Goal: Communication & Community: Answer question/provide support

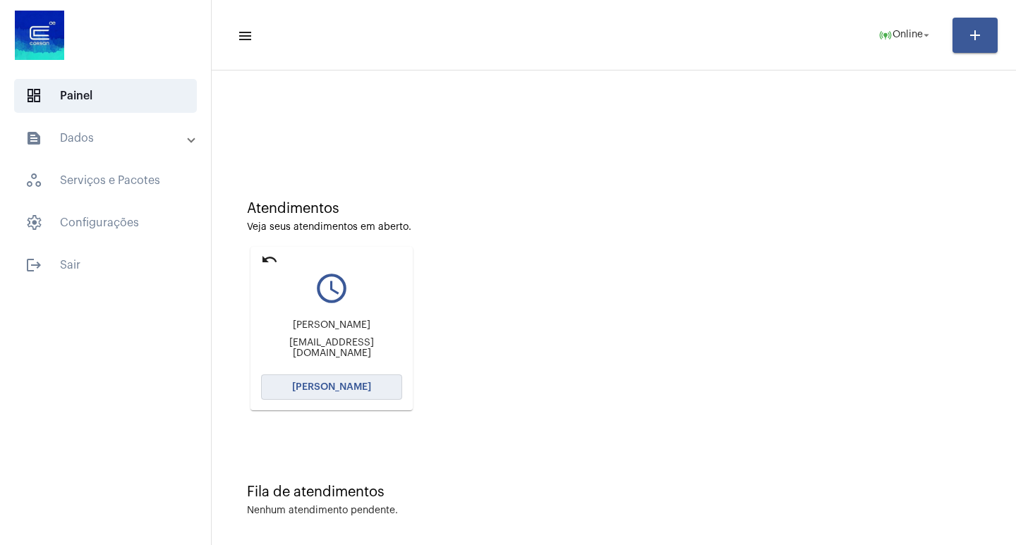
click at [291, 386] on button "[PERSON_NAME]" at bounding box center [331, 387] width 141 height 25
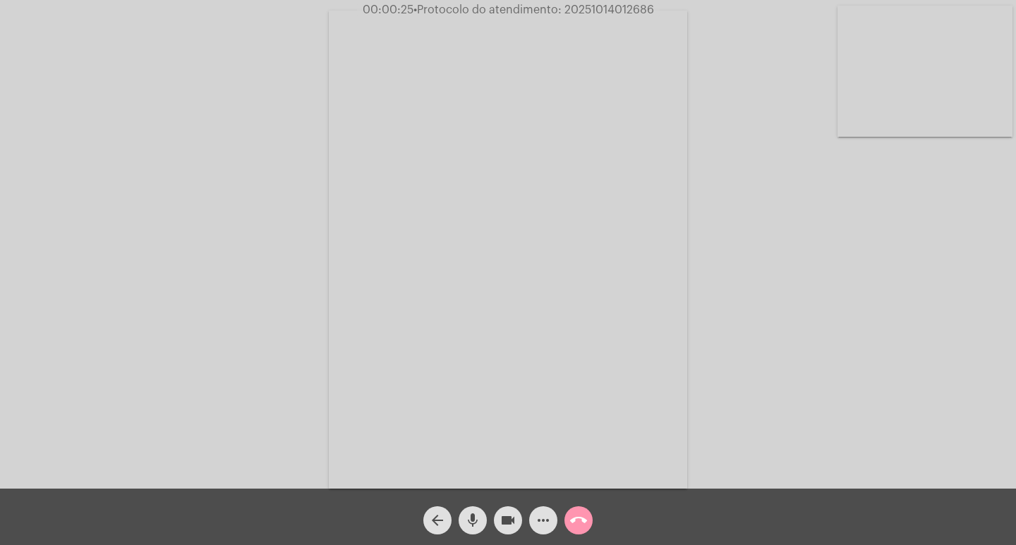
click at [537, 532] on span "more_horiz" at bounding box center [543, 520] width 17 height 28
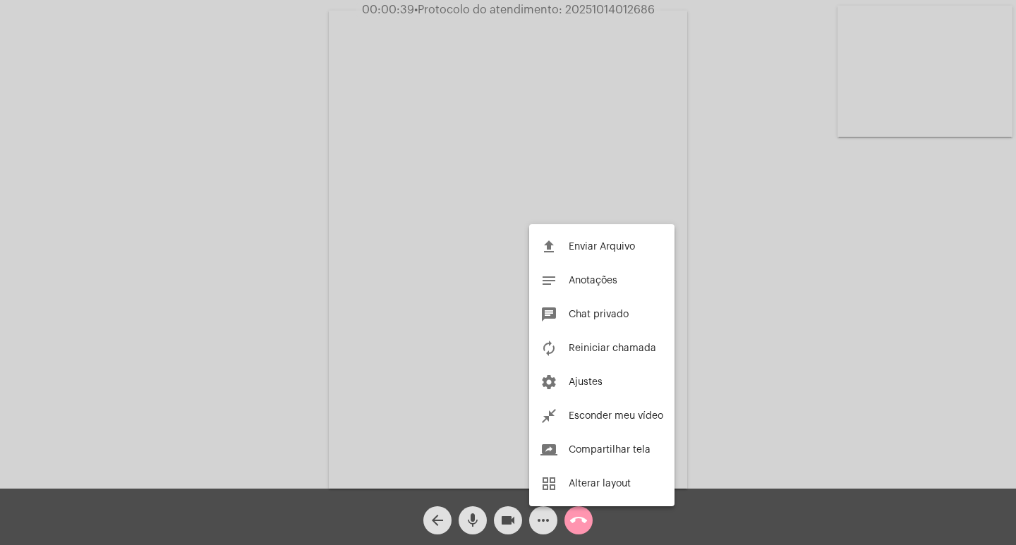
click at [542, 525] on div at bounding box center [508, 272] width 1016 height 545
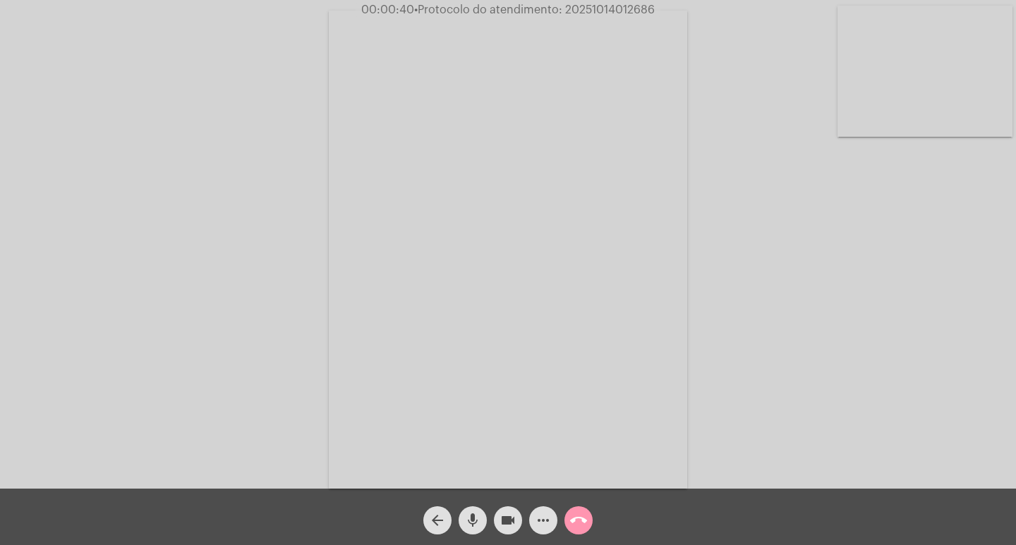
click at [511, 521] on mat-icon "videocam" at bounding box center [507, 520] width 17 height 17
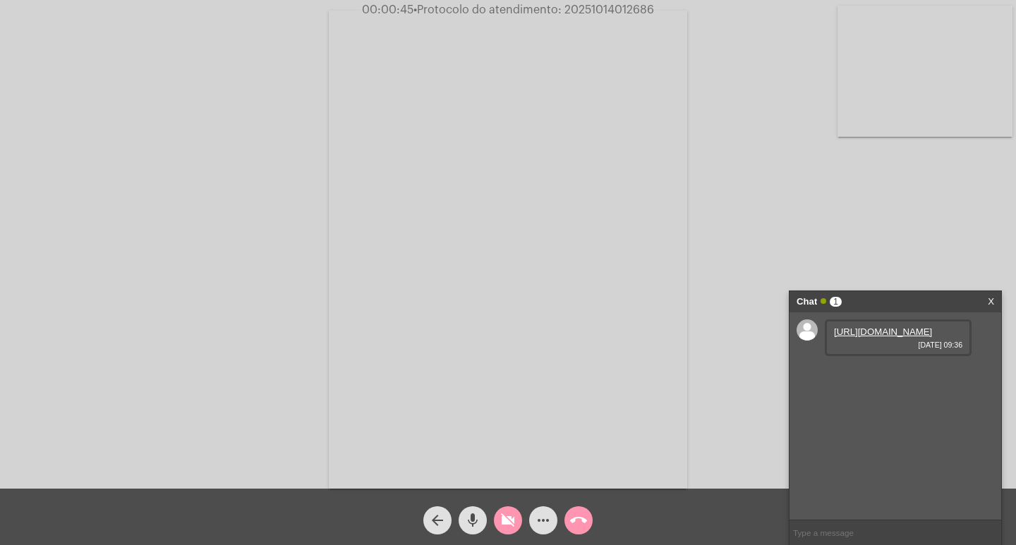
click at [511, 521] on mat-icon "videocam_off" at bounding box center [507, 520] width 17 height 17
click at [882, 335] on link "[URL][DOMAIN_NAME]" at bounding box center [883, 332] width 98 height 11
click at [888, 377] on link "[URL][DOMAIN_NAME]" at bounding box center [883, 372] width 98 height 11
click at [830, 533] on input "text" at bounding box center [895, 533] width 212 height 25
click at [806, 530] on input "text" at bounding box center [895, 533] width 212 height 25
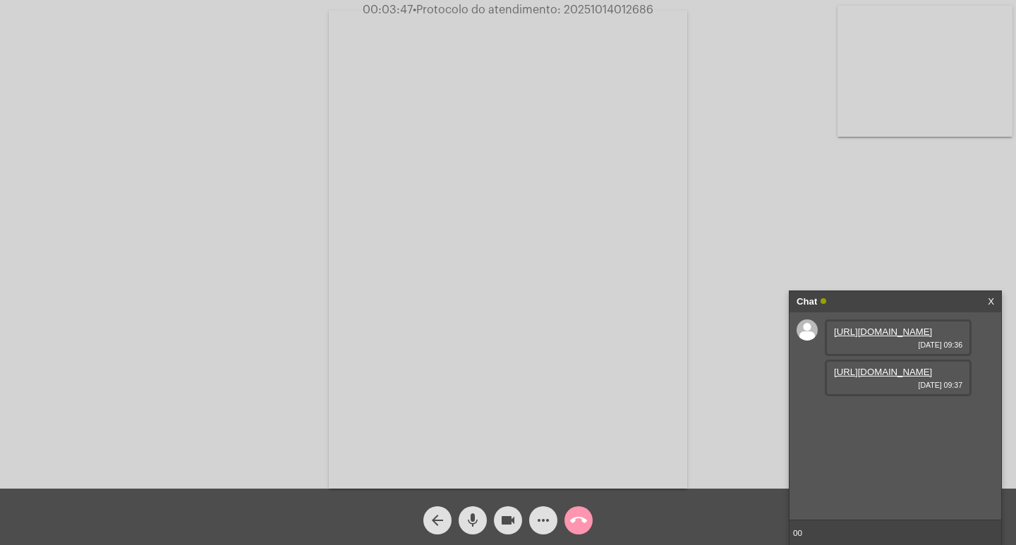
type input "0"
type input ".."
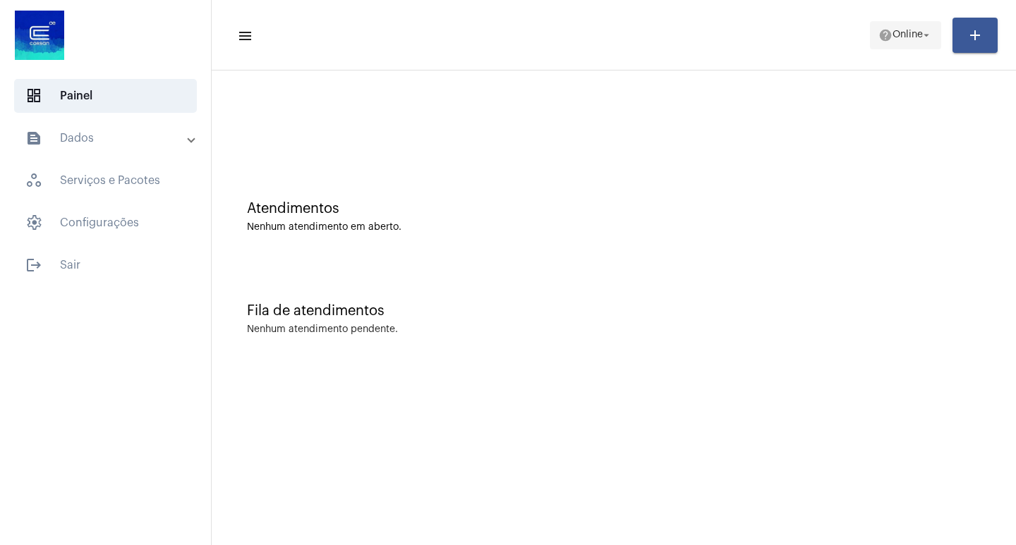
click at [927, 29] on mat-icon "arrow_drop_down" at bounding box center [926, 35] width 13 height 13
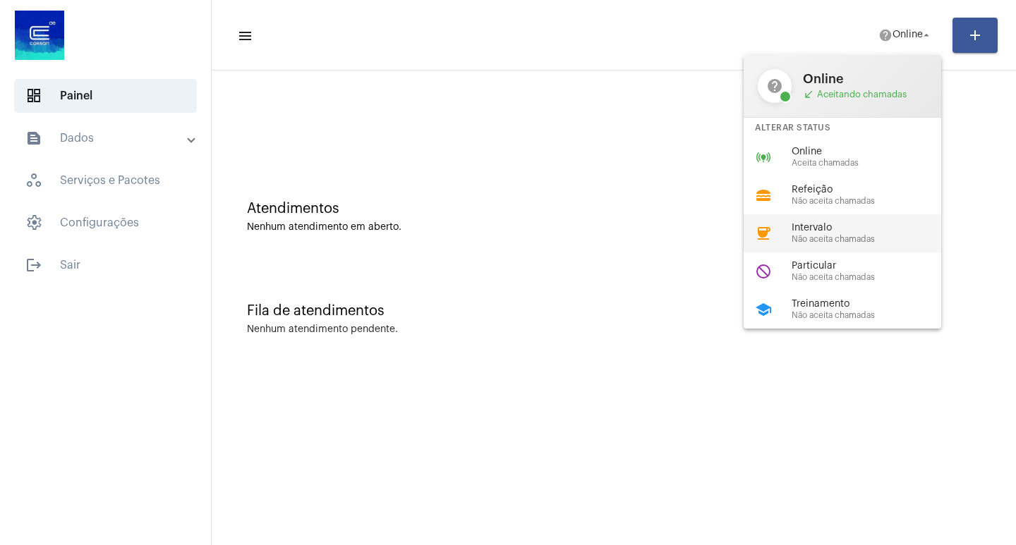
click at [800, 251] on div "coffee Intervalo Não aceita chamadas" at bounding box center [853, 233] width 220 height 38
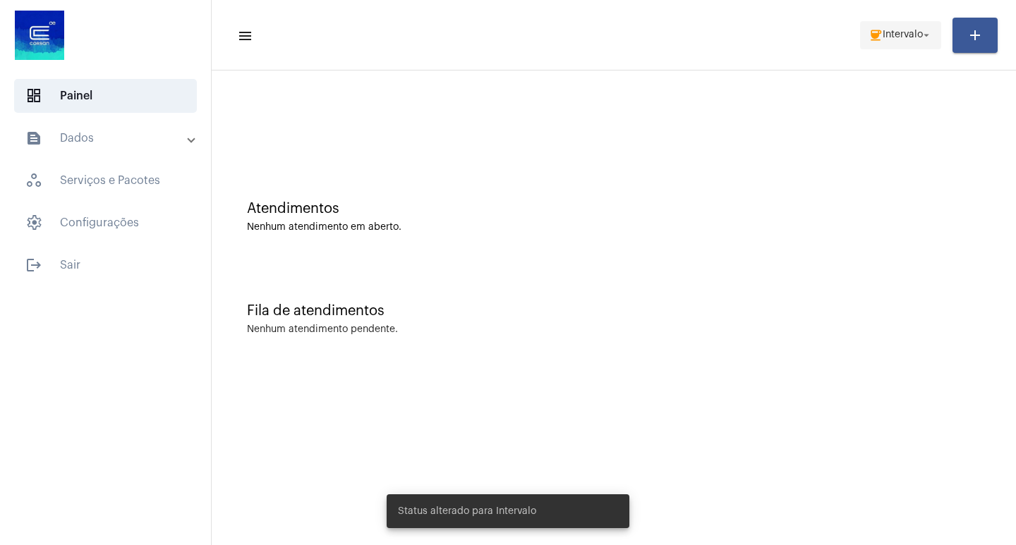
click at [887, 41] on span "coffee Intervalo arrow_drop_down" at bounding box center [900, 34] width 64 height 25
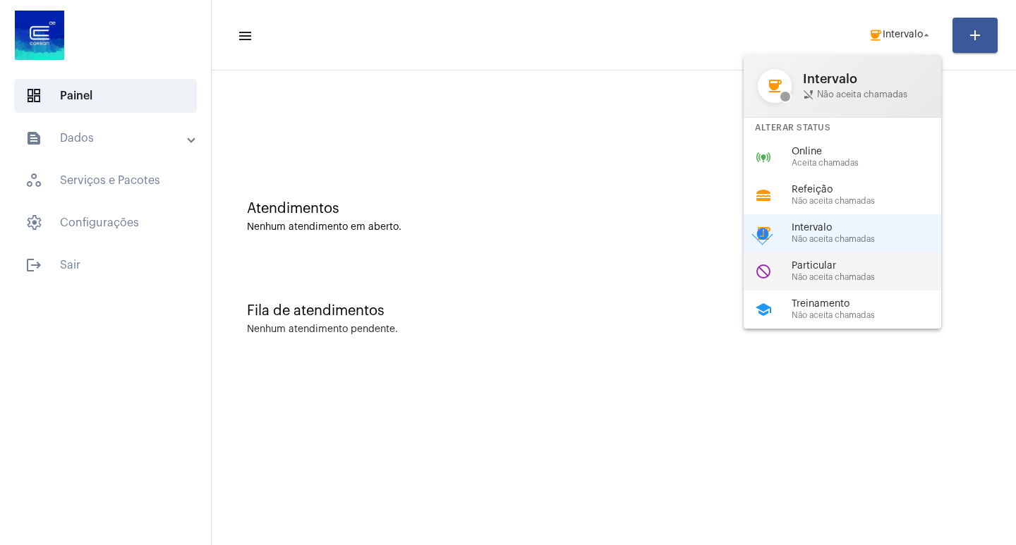
click at [838, 265] on span "Particular" at bounding box center [871, 266] width 161 height 11
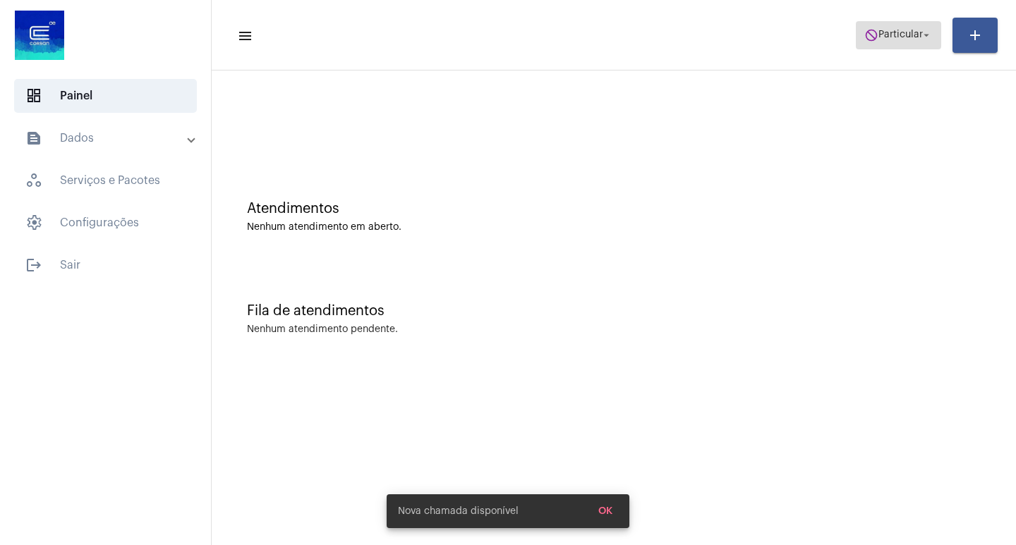
click at [906, 22] on span "do_not_disturb Particular arrow_drop_down" at bounding box center [898, 34] width 68 height 25
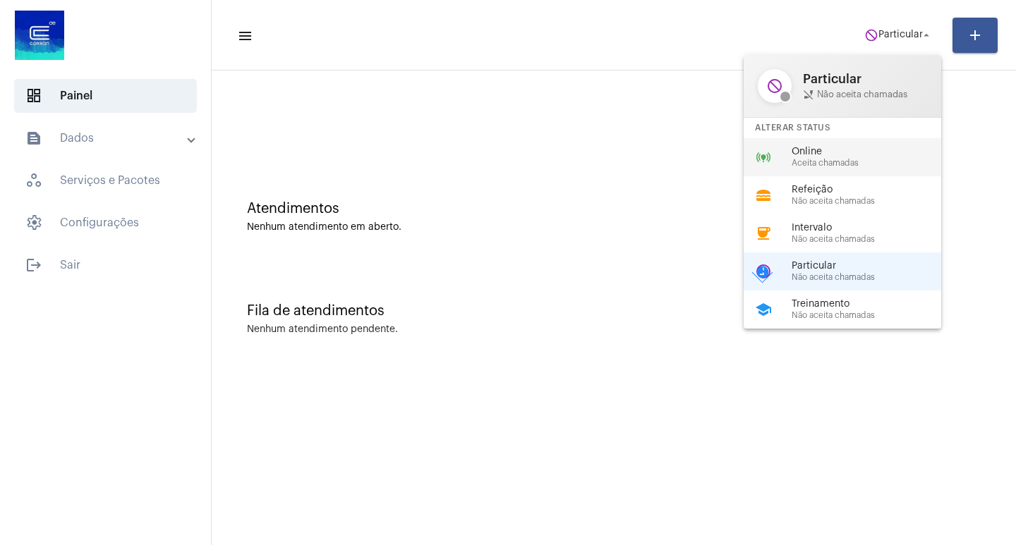
click at [817, 147] on span "Online" at bounding box center [871, 152] width 161 height 11
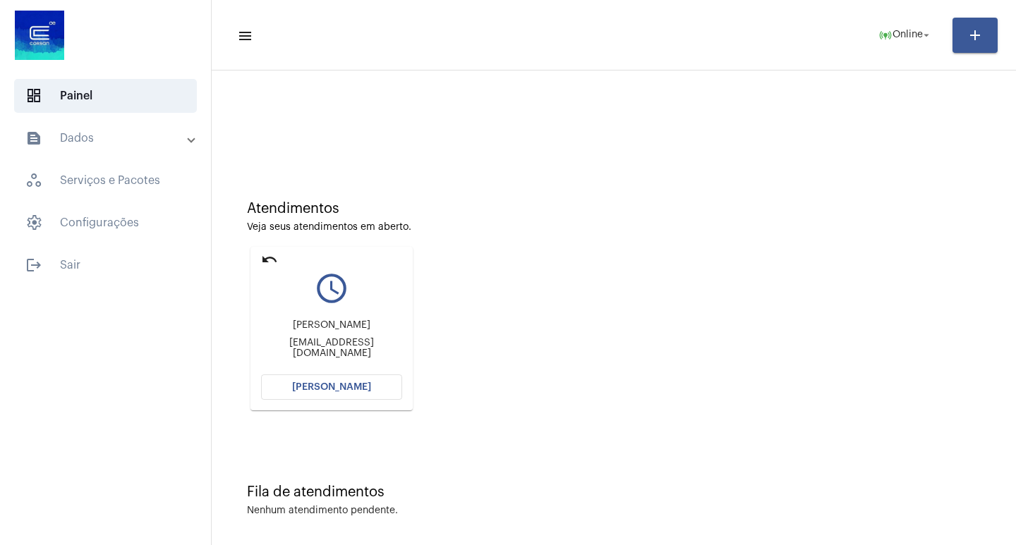
click at [363, 384] on span "[PERSON_NAME]" at bounding box center [331, 387] width 79 height 10
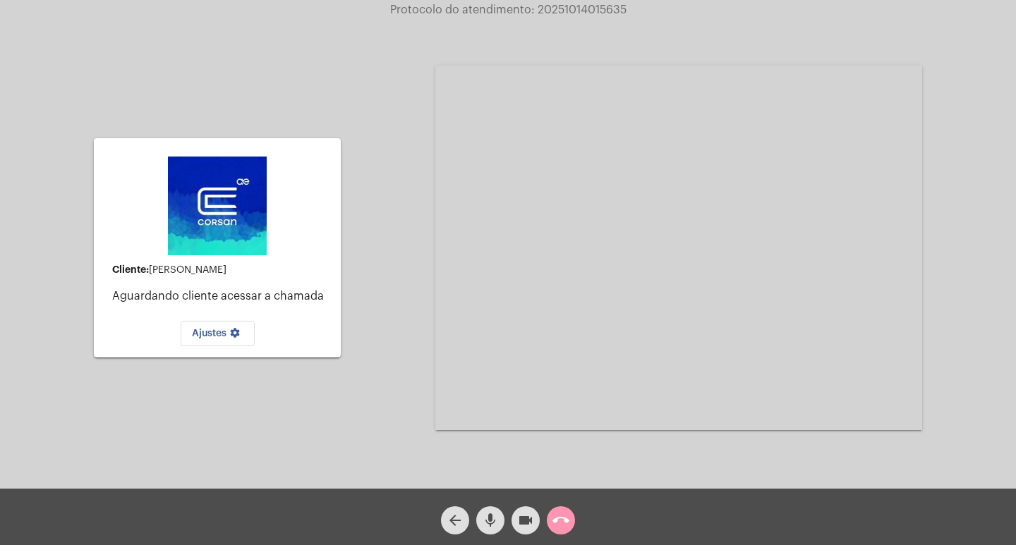
click at [563, 521] on mat-icon "call_end" at bounding box center [560, 520] width 17 height 17
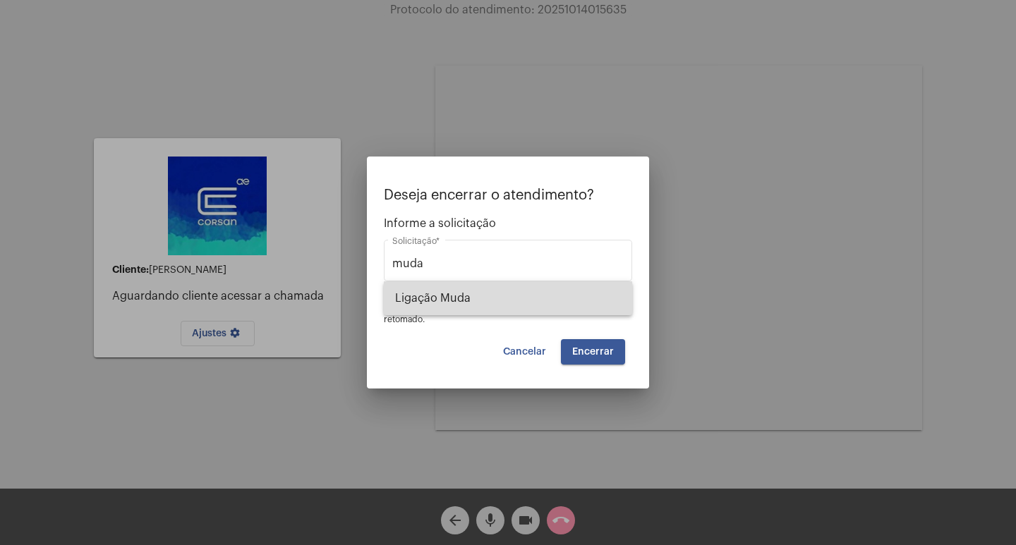
click at [491, 291] on span "Ligação Muda" at bounding box center [508, 298] width 226 height 34
type input "Ligação Muda"
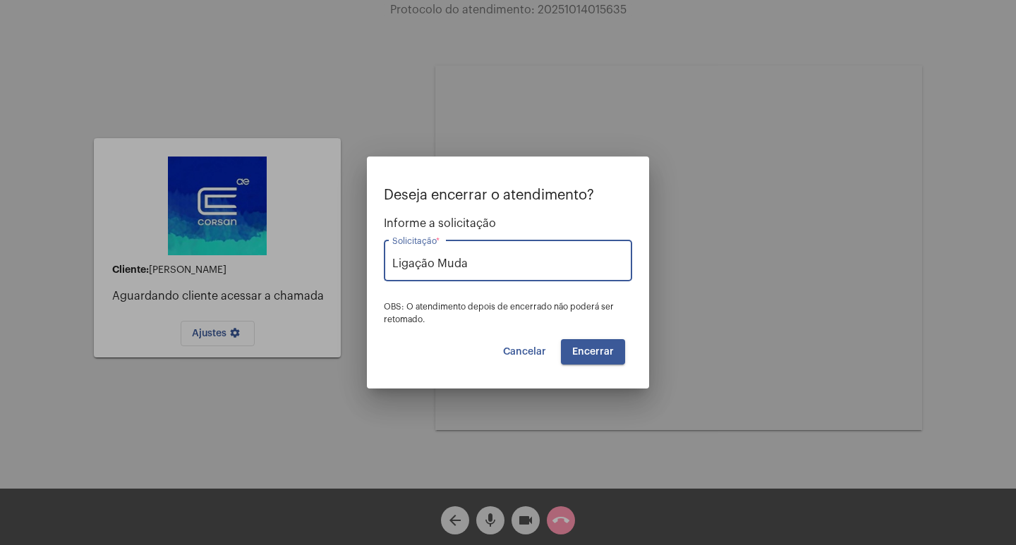
click at [608, 359] on button "Encerrar" at bounding box center [593, 351] width 64 height 25
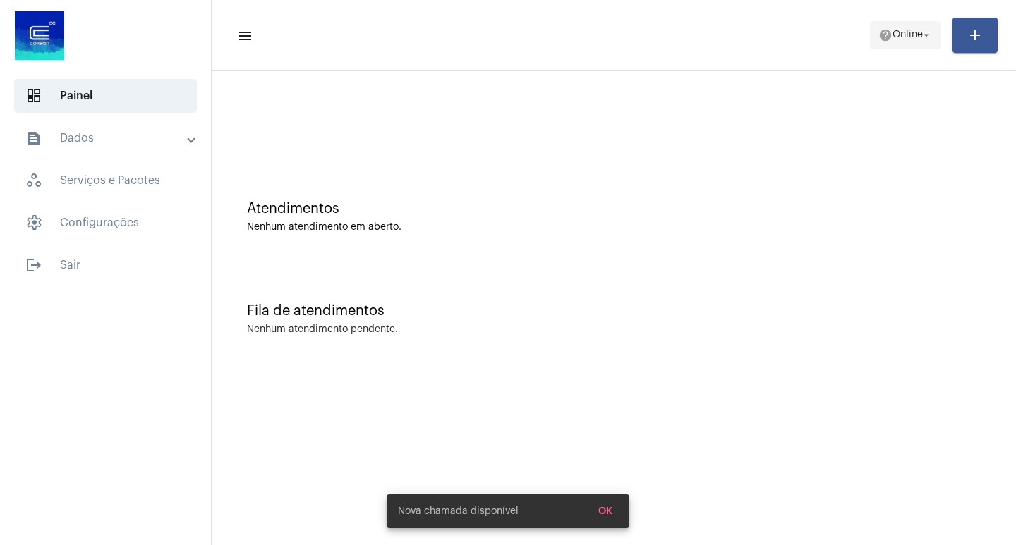
click at [898, 21] on button "help Online arrow_drop_down" at bounding box center [905, 35] width 71 height 28
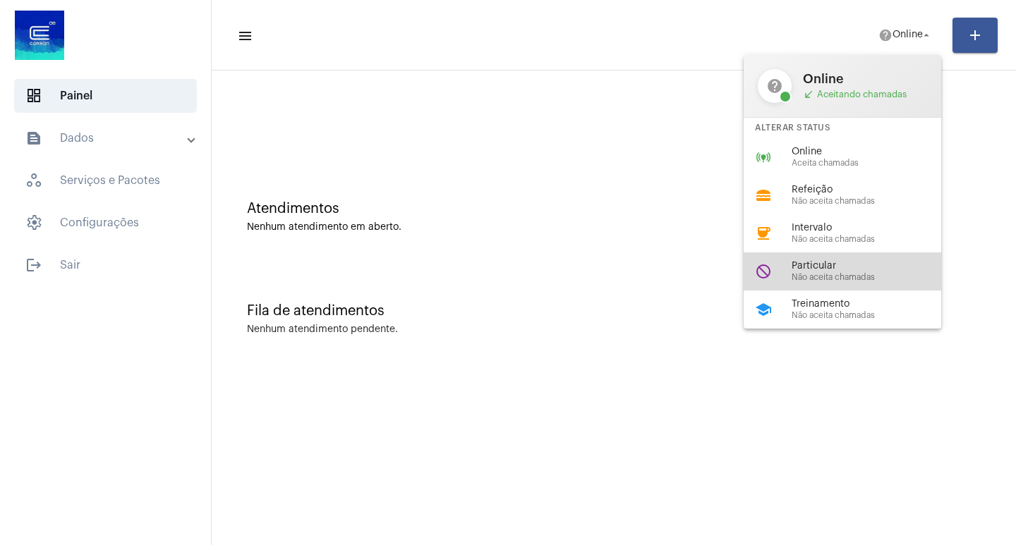
click at [838, 279] on span "Não aceita chamadas" at bounding box center [871, 277] width 161 height 9
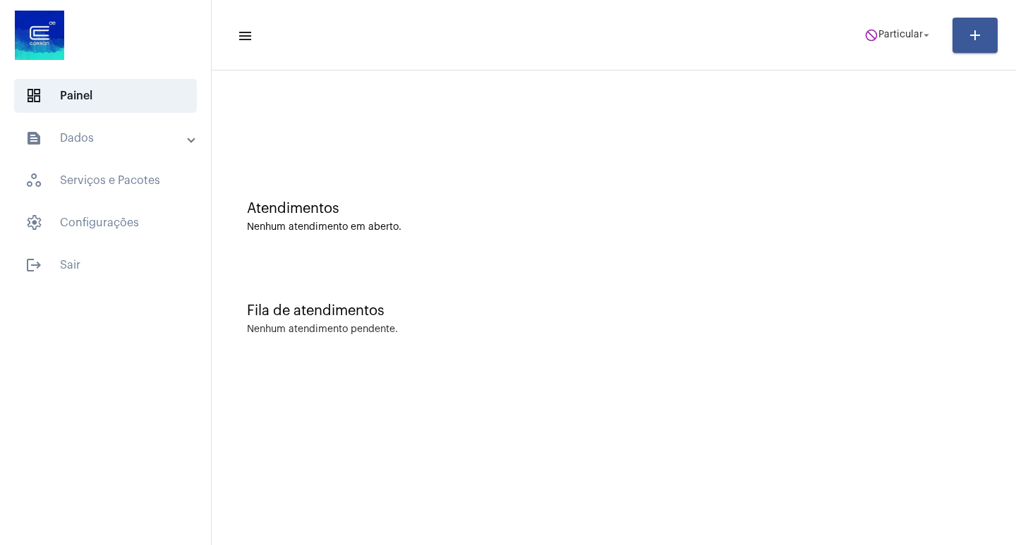
click at [910, 18] on mat-toolbar-row "menu do_not_disturb Particular arrow_drop_down add" at bounding box center [614, 35] width 804 height 45
click at [897, 31] on span "Particular" at bounding box center [900, 35] width 44 height 10
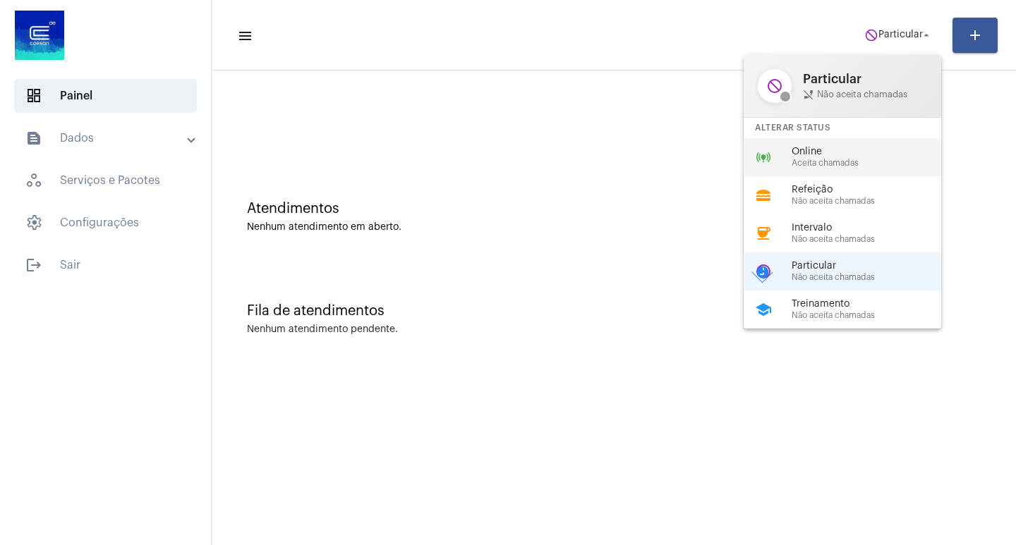
drag, startPoint x: 863, startPoint y: 156, endPoint x: 793, endPoint y: 150, distance: 70.1
click at [861, 157] on div "Online Aceita chamadas" at bounding box center [871, 157] width 161 height 21
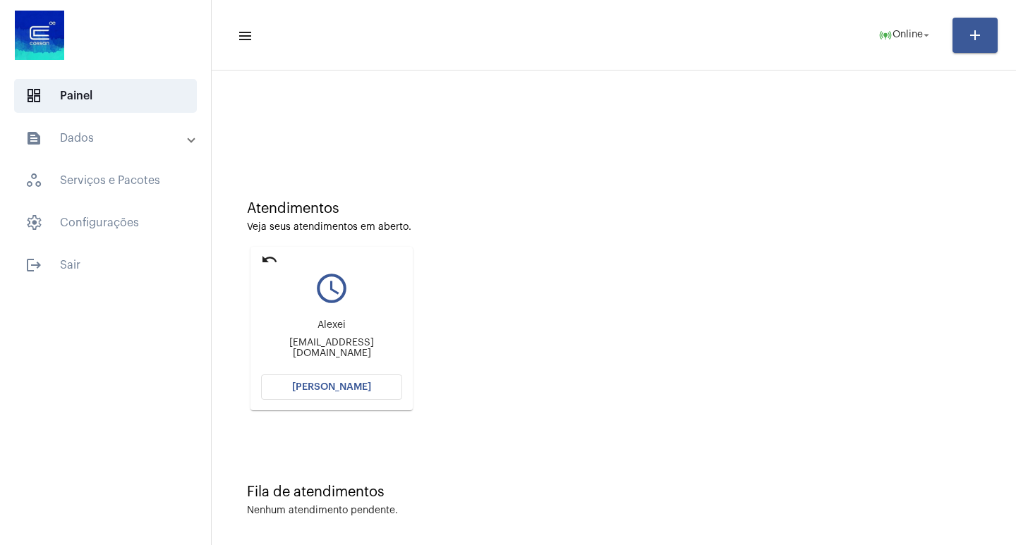
click at [366, 397] on button "[PERSON_NAME]" at bounding box center [331, 387] width 141 height 25
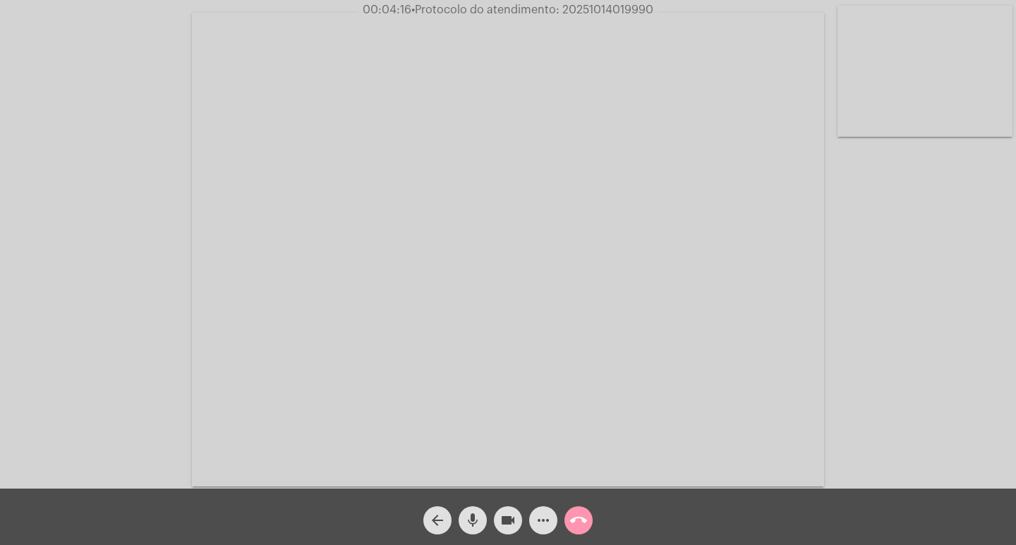
click at [511, 520] on mat-icon "videocam" at bounding box center [507, 520] width 17 height 17
click at [511, 520] on mat-icon "videocam_off" at bounding box center [507, 520] width 17 height 17
click at [539, 515] on mat-icon "more_horiz" at bounding box center [543, 520] width 17 height 17
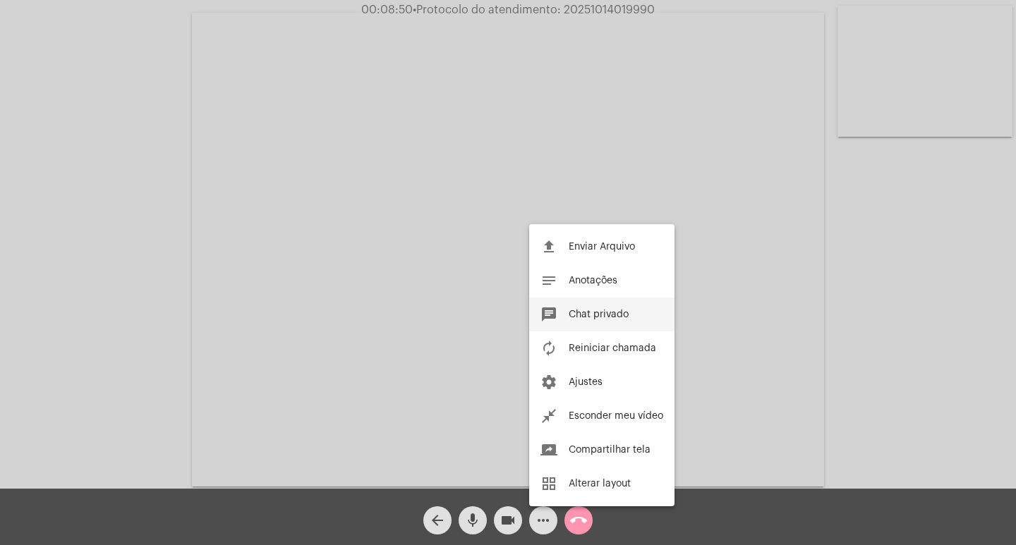
click at [559, 306] on button "chat Chat privado" at bounding box center [601, 315] width 145 height 34
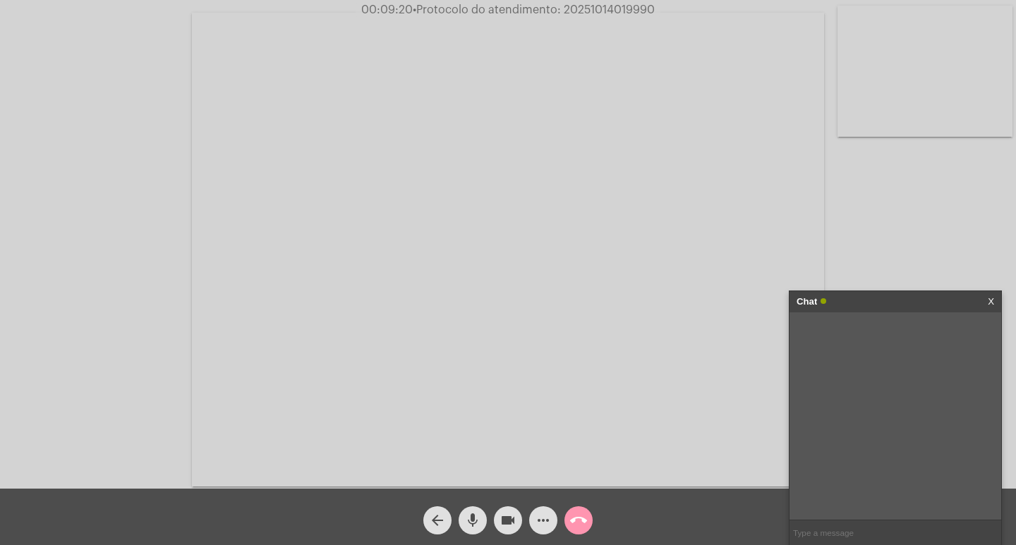
click at [623, 16] on span "00:09:20 • Protocolo do atendimento: 20251014019990" at bounding box center [508, 10] width 305 height 14
click at [618, 8] on span "• Protocolo do atendimento: 20251014019990" at bounding box center [532, 9] width 242 height 11
copy span "20251014019990"
click at [811, 531] on input "text" at bounding box center [895, 533] width 212 height 25
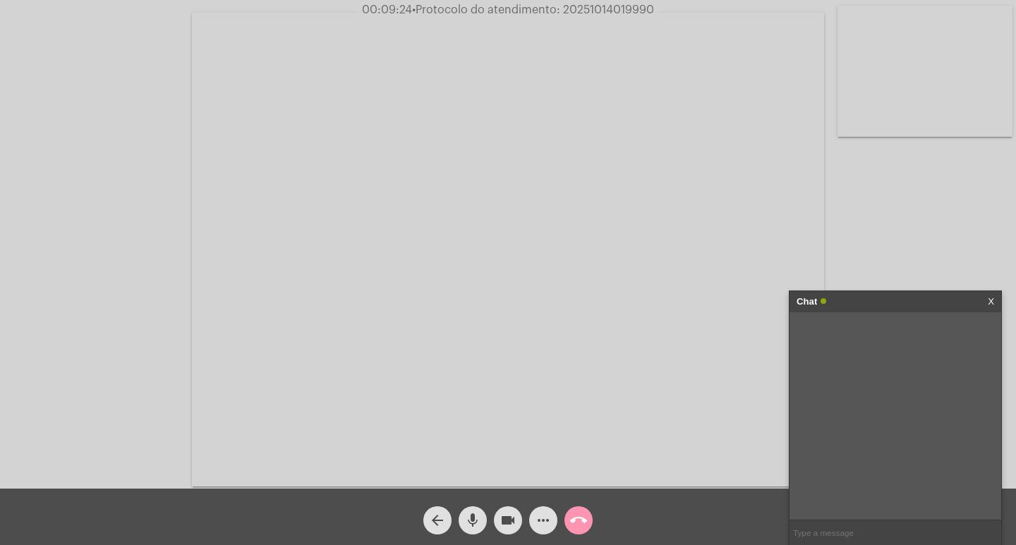
paste input "20251014019990"
type input "20251014019990"
click at [885, 296] on div "Chat" at bounding box center [880, 301] width 168 height 21
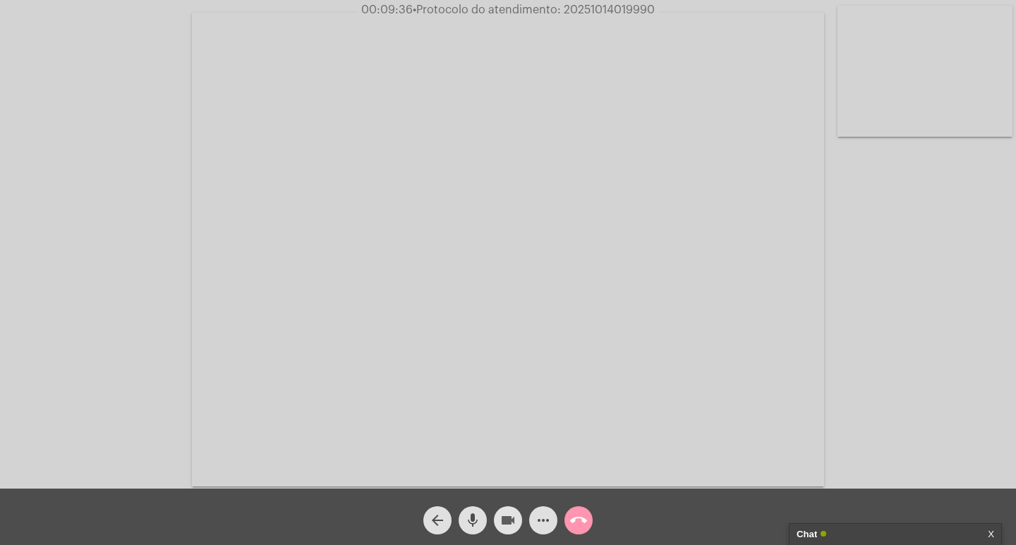
click at [508, 512] on mat-icon "videocam" at bounding box center [507, 520] width 17 height 17
click at [476, 508] on span "mic" at bounding box center [472, 520] width 17 height 28
click at [583, 507] on span "call_end" at bounding box center [578, 520] width 17 height 28
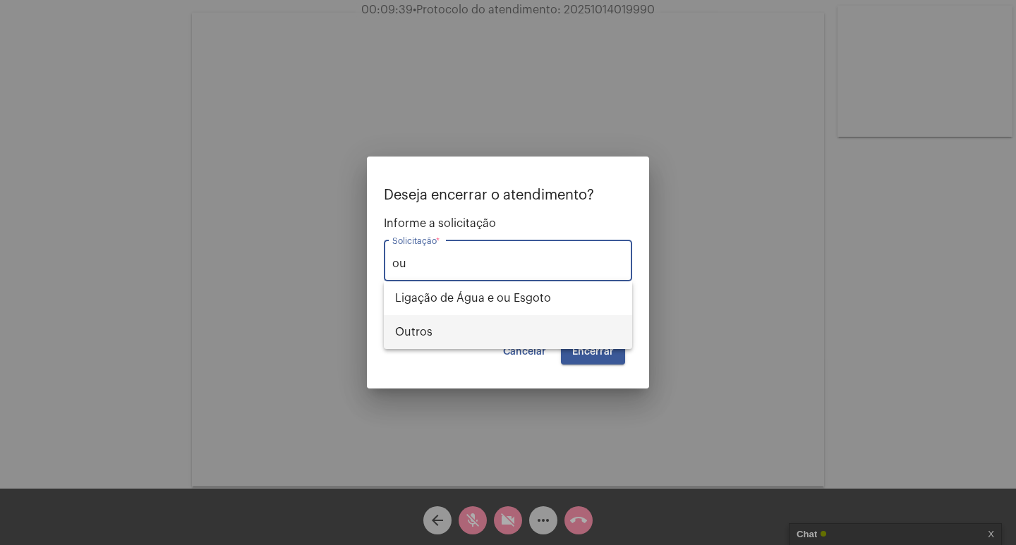
click at [504, 335] on span "Outros" at bounding box center [508, 332] width 226 height 34
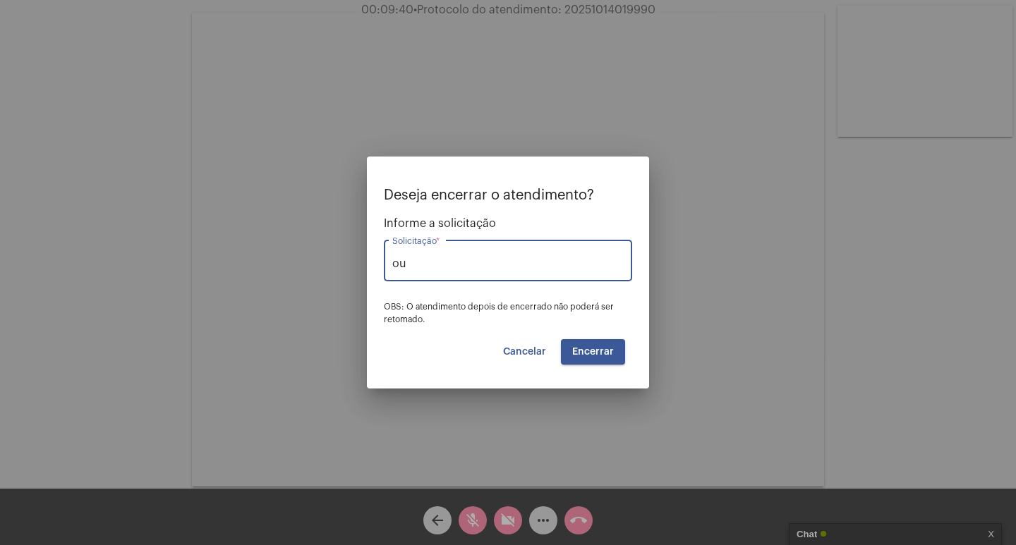
type input "Outros"
click at [596, 341] on button "Encerrar" at bounding box center [593, 351] width 64 height 25
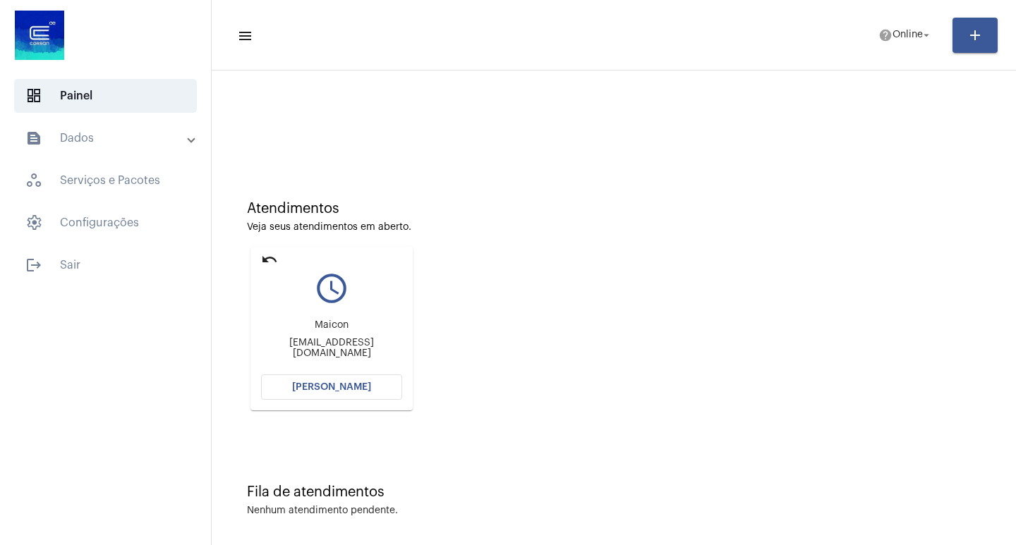
click at [356, 384] on span "[PERSON_NAME]" at bounding box center [331, 387] width 79 height 10
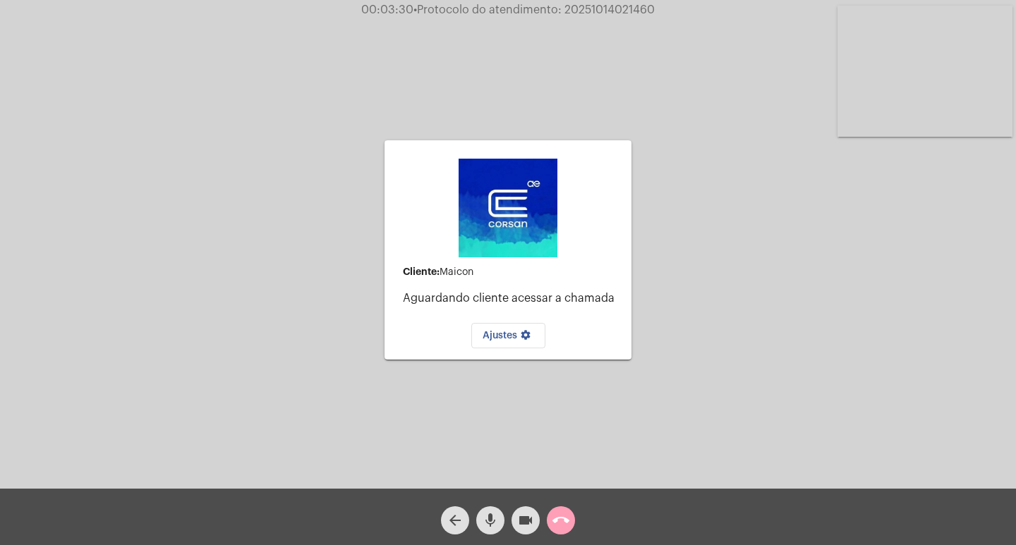
click at [561, 526] on mat-icon "call_end" at bounding box center [560, 520] width 17 height 17
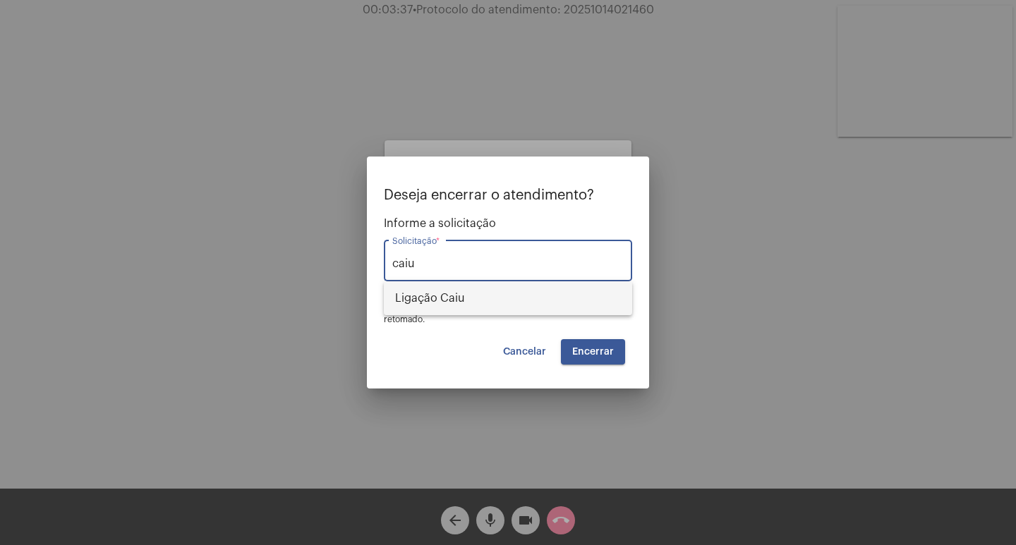
click at [528, 300] on span "Ligação Caiu" at bounding box center [508, 298] width 226 height 34
type input "Ligação Caiu"
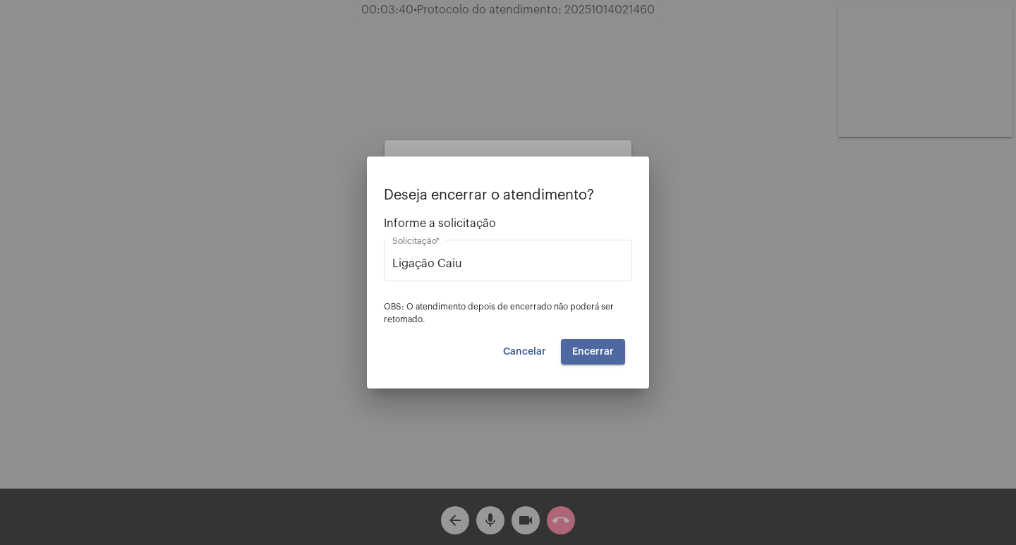
click at [593, 358] on button "Encerrar" at bounding box center [593, 351] width 64 height 25
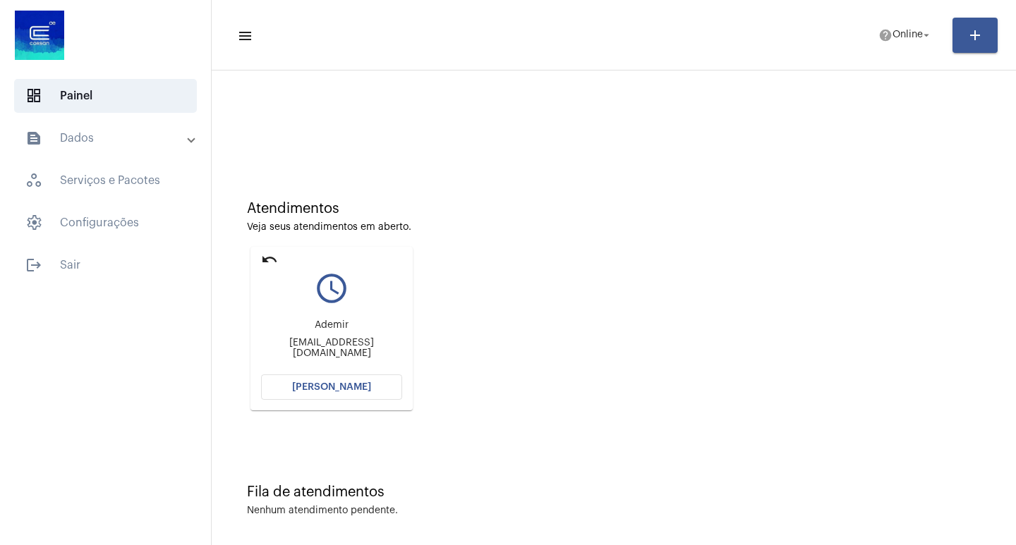
click at [384, 381] on button "[PERSON_NAME]" at bounding box center [331, 387] width 141 height 25
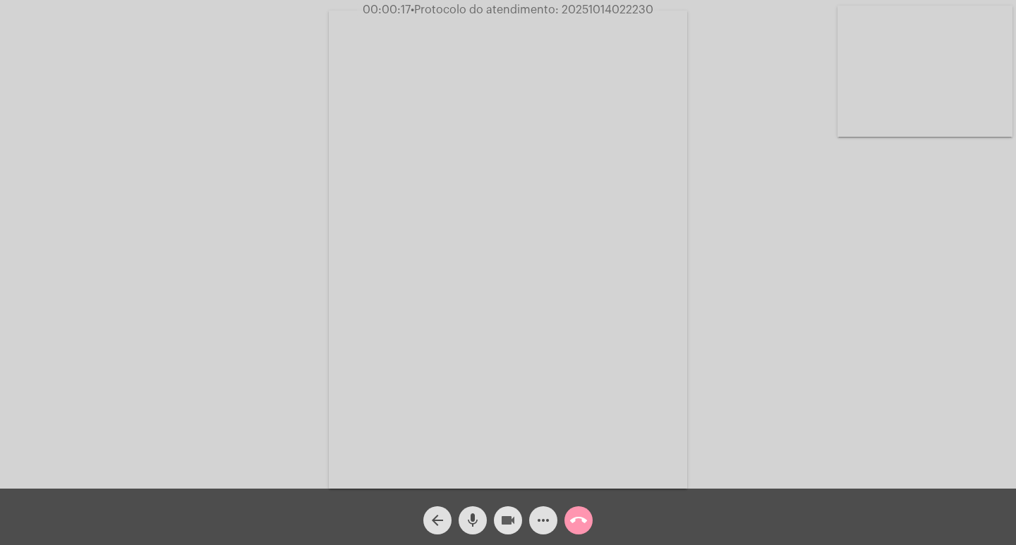
click at [515, 521] on mat-icon "videocam" at bounding box center [507, 520] width 17 height 17
click at [466, 513] on mat-icon "mic" at bounding box center [472, 520] width 17 height 17
click at [466, 513] on mat-icon "mic_off" at bounding box center [472, 520] width 17 height 17
click at [505, 510] on span "videocam_off" at bounding box center [507, 520] width 17 height 28
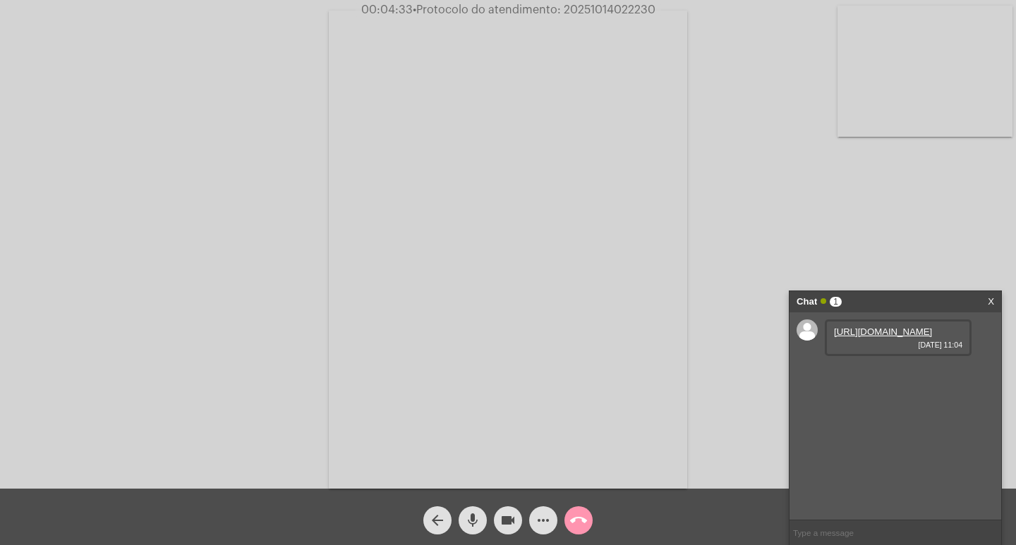
click at [885, 337] on link "https://neft-transfer-bucket.s3.amazonaws.com/temp-d82f0034-6d41-2d46-5867-eeb7…" at bounding box center [883, 332] width 98 height 11
click at [619, 10] on span "• Protocolo do atendimento: 20251014022230" at bounding box center [529, 9] width 243 height 11
click at [822, 525] on input "text" at bounding box center [895, 533] width 212 height 25
paste input "20251014022230"
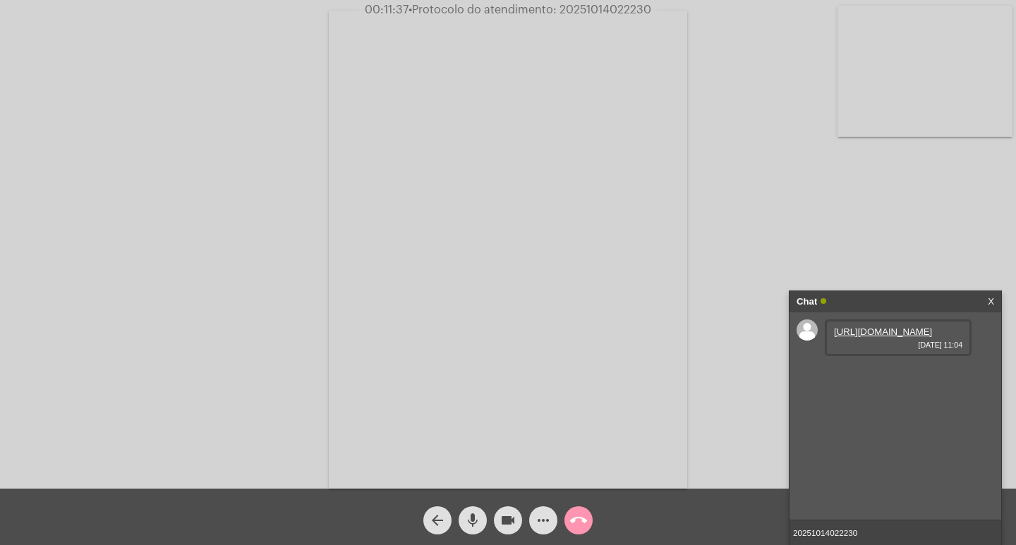
type input "20251014022230"
click at [864, 534] on input "20251014022230" at bounding box center [895, 533] width 212 height 25
click at [874, 304] on div "Chat" at bounding box center [880, 301] width 168 height 21
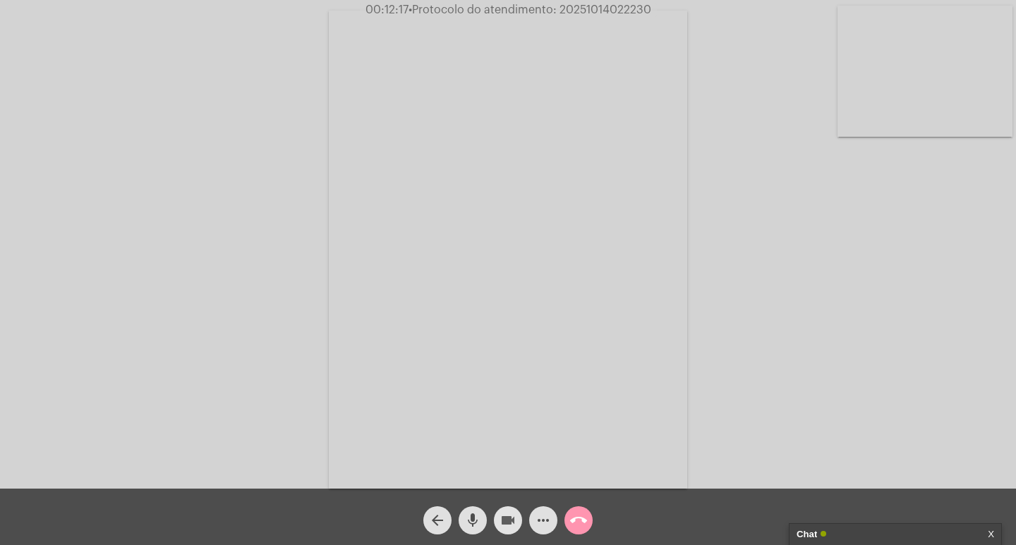
click at [504, 520] on mat-icon "videocam" at bounding box center [507, 520] width 17 height 17
click at [467, 518] on mat-icon "mic" at bounding box center [472, 520] width 17 height 17
click at [585, 515] on mat-icon "call_end" at bounding box center [578, 520] width 17 height 17
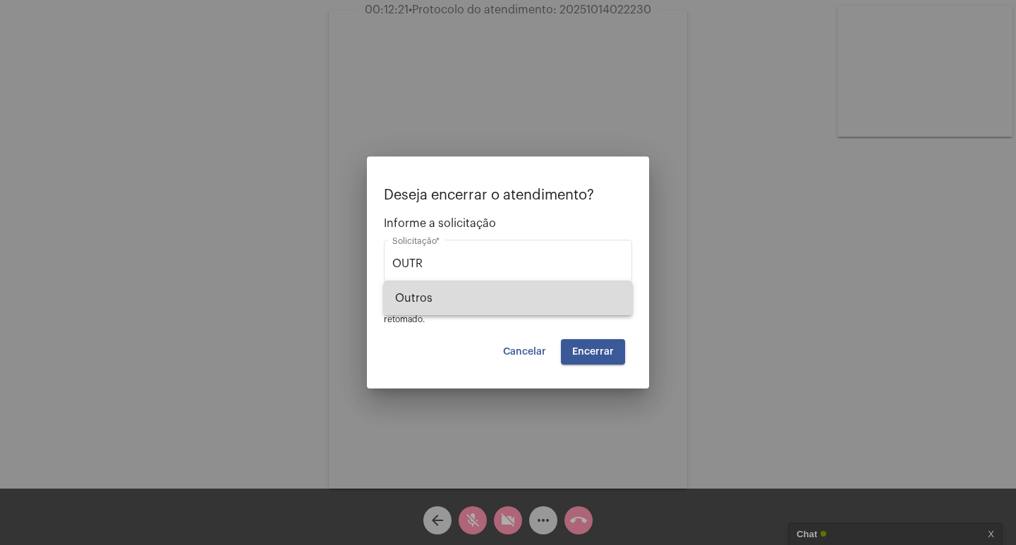
click at [457, 310] on span "Outros" at bounding box center [508, 298] width 226 height 34
type input "Outros"
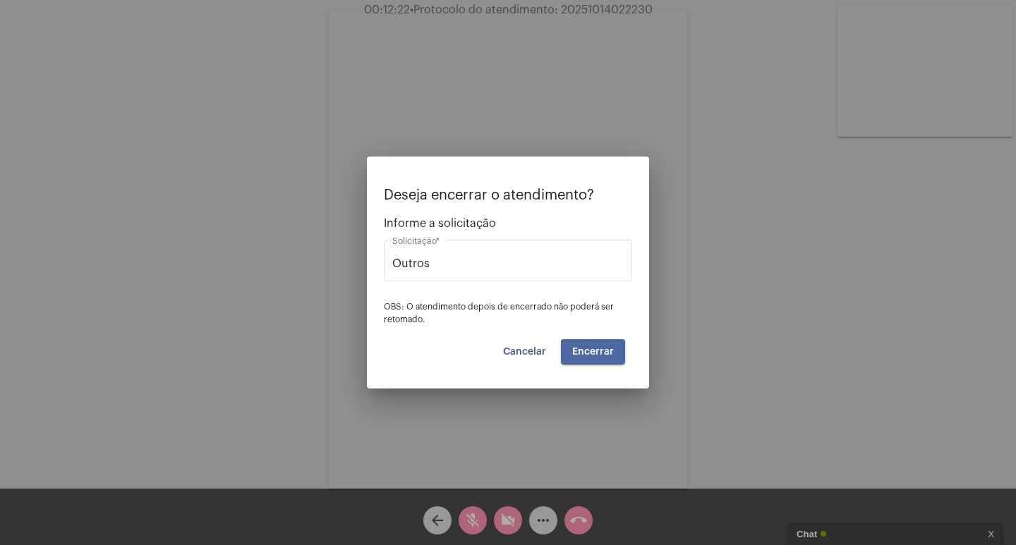
click at [581, 360] on button "Encerrar" at bounding box center [593, 351] width 64 height 25
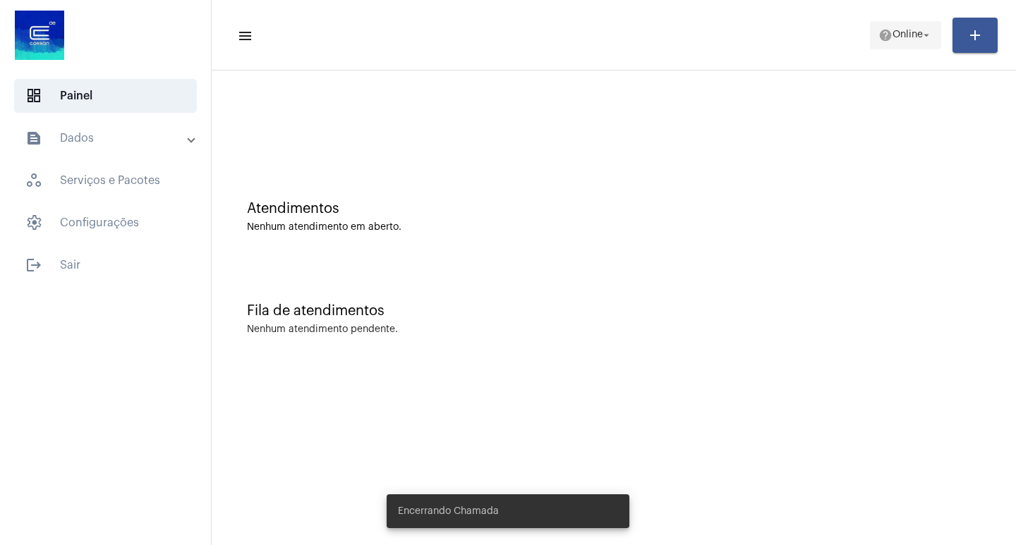
click at [891, 29] on span "help Online arrow_drop_down" at bounding box center [905, 34] width 54 height 25
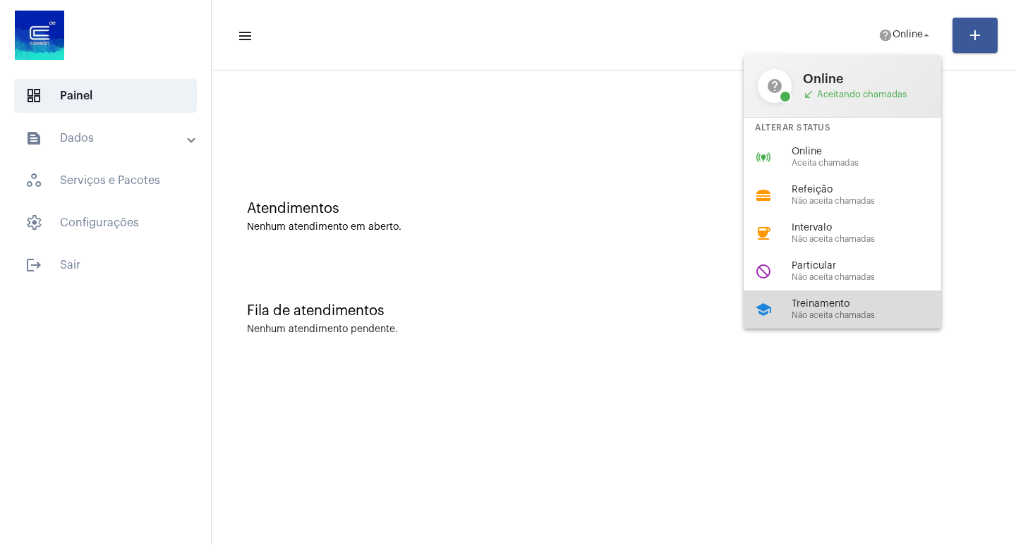
click at [851, 327] on div "school Treinamento Não aceita chamadas" at bounding box center [853, 310] width 220 height 38
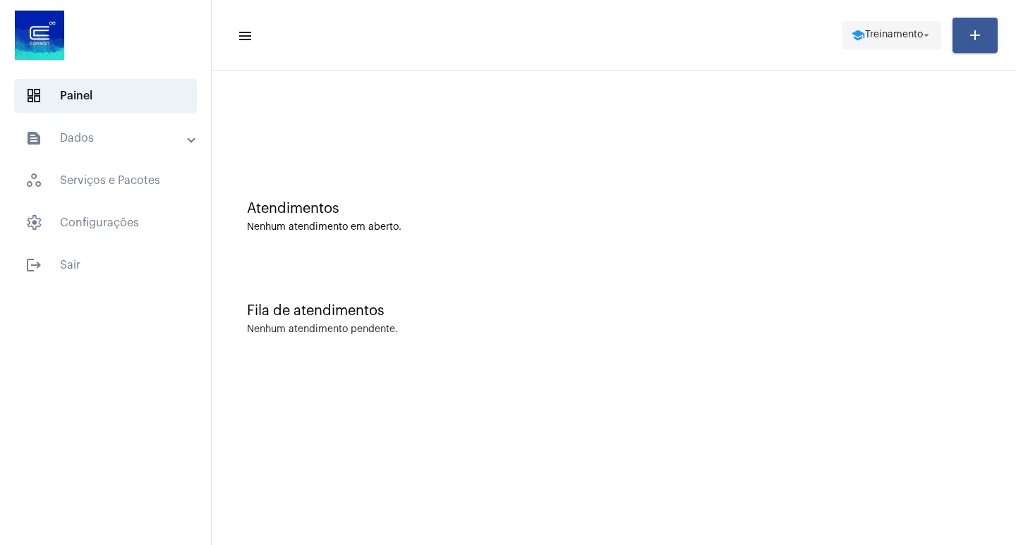
click at [875, 25] on span "school Treinamento arrow_drop_down" at bounding box center [892, 34] width 82 height 25
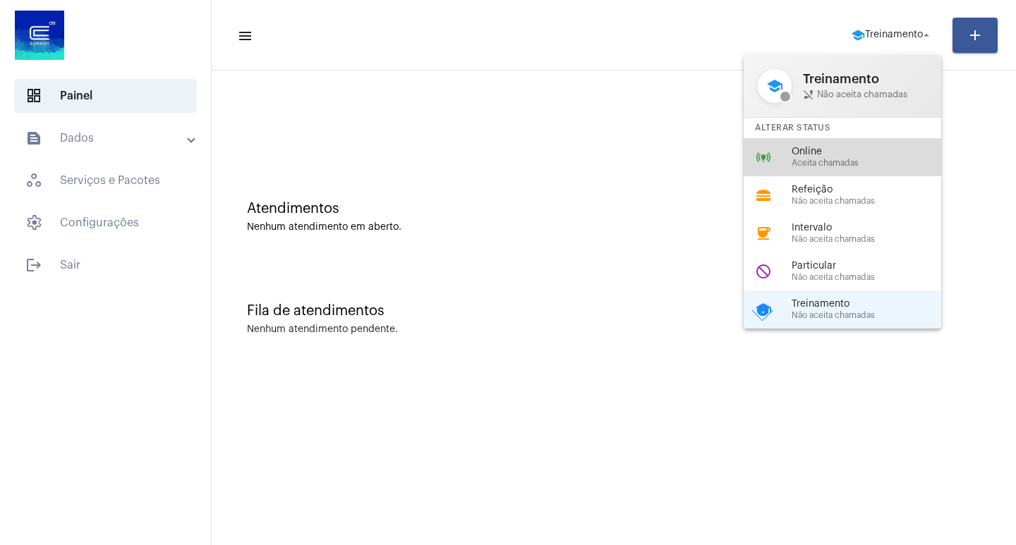
click at [851, 168] on div "online_prediction Online Aceita chamadas" at bounding box center [853, 157] width 220 height 38
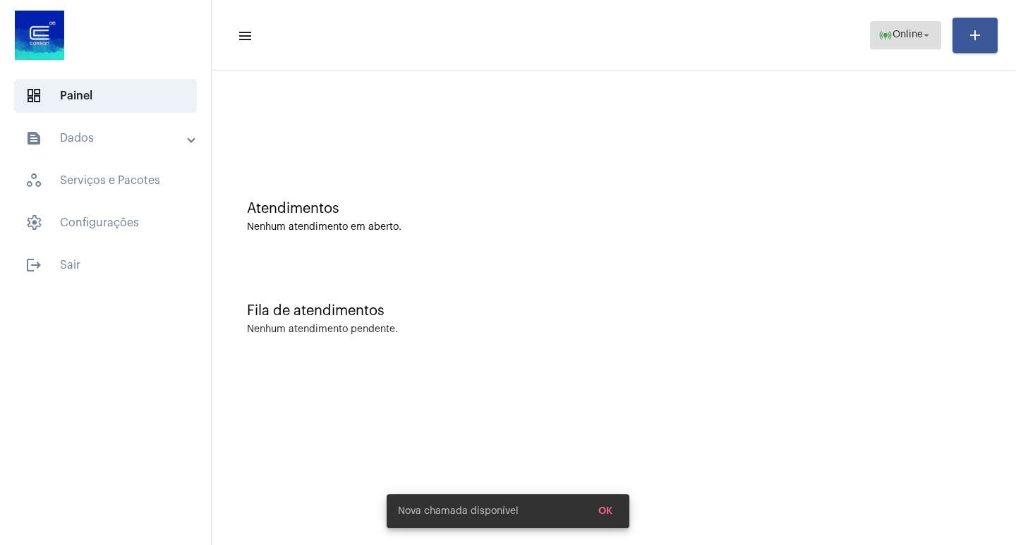
click at [870, 39] on button "online_prediction Online arrow_drop_down" at bounding box center [905, 35] width 71 height 28
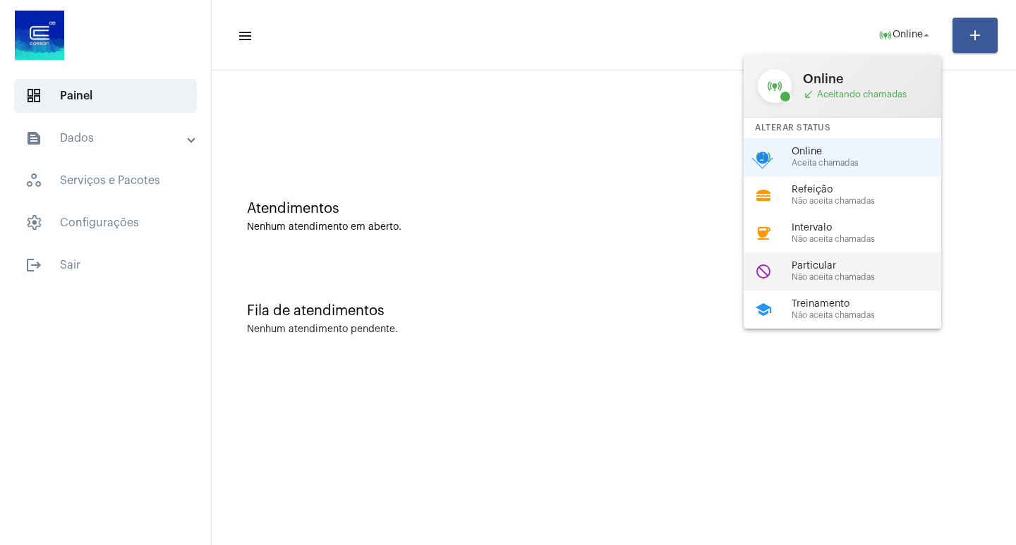
click at [807, 269] on span "Particular" at bounding box center [871, 266] width 161 height 11
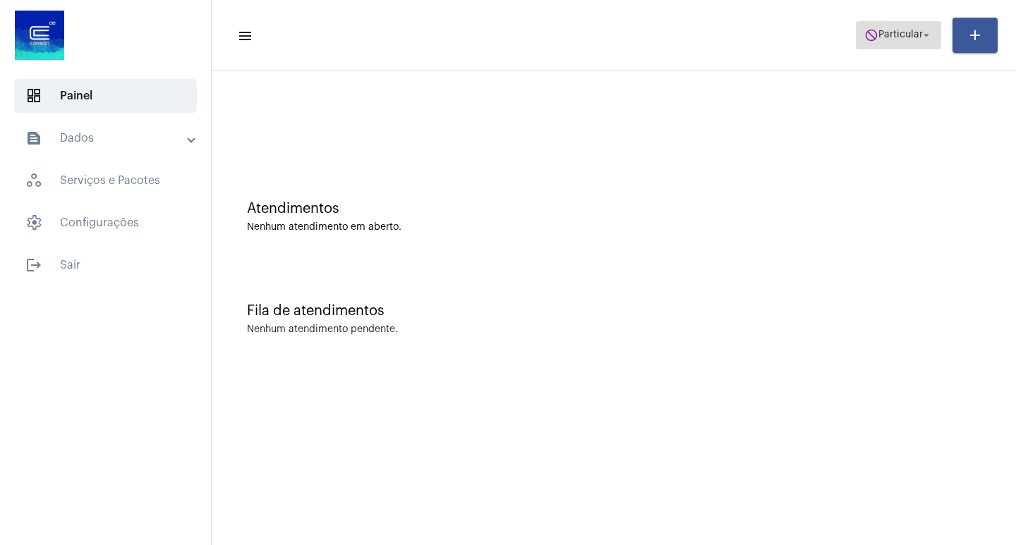
click at [916, 38] on span "Particular" at bounding box center [900, 35] width 44 height 10
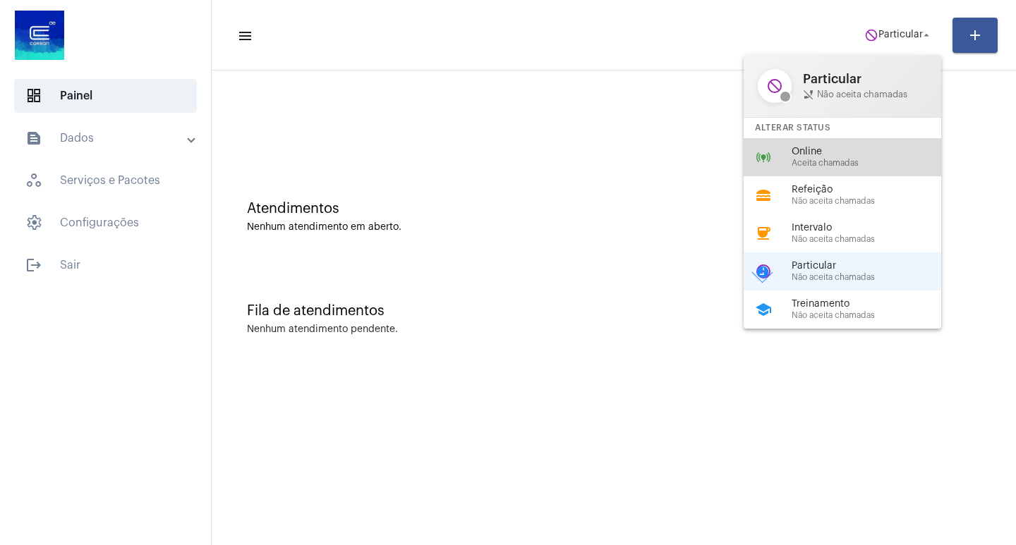
click at [803, 142] on div "online_prediction Online Aceita chamadas" at bounding box center [853, 157] width 220 height 38
